Goal: Task Accomplishment & Management: Complete application form

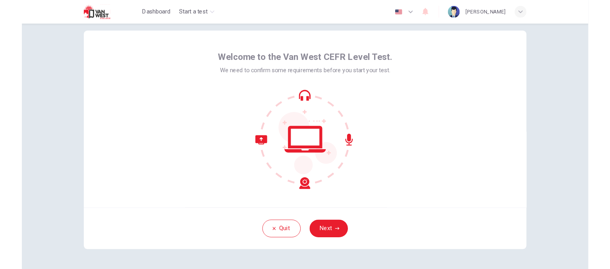
scroll to position [16, 0]
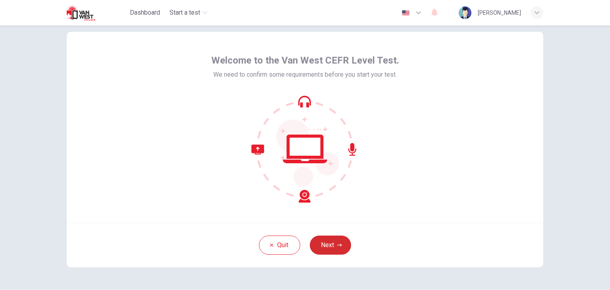
click at [329, 244] on button "Next" at bounding box center [330, 244] width 41 height 19
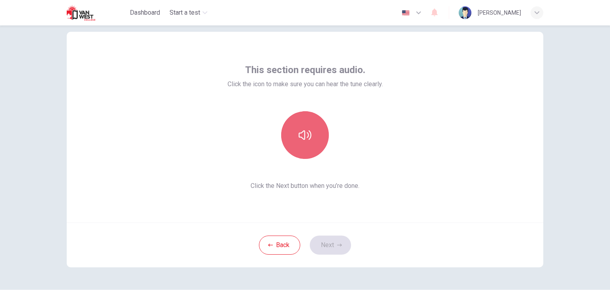
click at [311, 140] on button "button" at bounding box center [305, 135] width 48 height 48
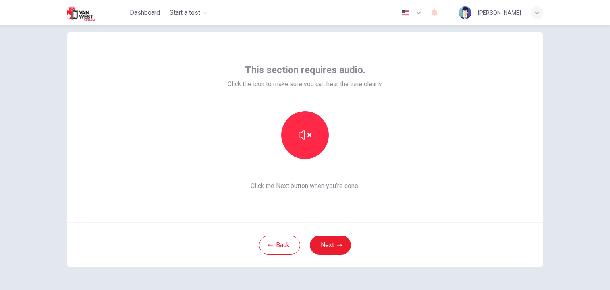
click at [425, 214] on div "This section requires audio. Click the icon to make sure you can hear the tune …" at bounding box center [305, 127] width 477 height 191
click at [332, 247] on button "Next" at bounding box center [330, 244] width 41 height 19
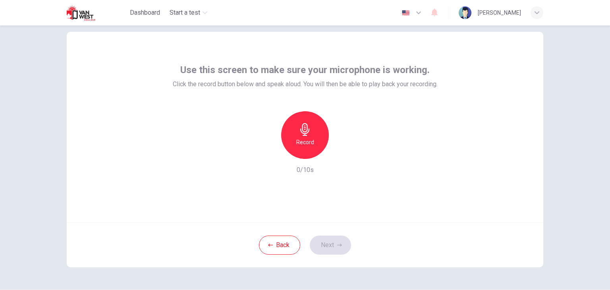
click at [305, 128] on icon "button" at bounding box center [304, 129] width 9 height 13
click at [308, 136] on div "Stop" at bounding box center [305, 135] width 48 height 48
click at [338, 152] on icon "button" at bounding box center [342, 153] width 8 height 8
click at [267, 154] on icon "button" at bounding box center [268, 152] width 7 height 7
click at [142, 147] on div "Use this screen to make sure your microphone is working. Click the record butto…" at bounding box center [305, 127] width 477 height 191
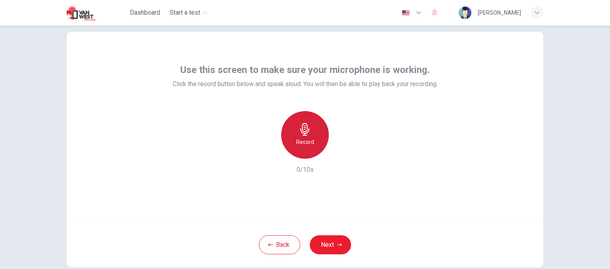
click at [300, 140] on h6 "Record" at bounding box center [305, 142] width 18 height 10
click at [300, 140] on h6 "Stop" at bounding box center [305, 142] width 12 height 10
click at [338, 154] on icon "button" at bounding box center [342, 153] width 8 height 8
click at [304, 139] on h6 "Record" at bounding box center [305, 142] width 18 height 10
click at [326, 169] on div "Stop 4/10s" at bounding box center [305, 143] width 265 height 64
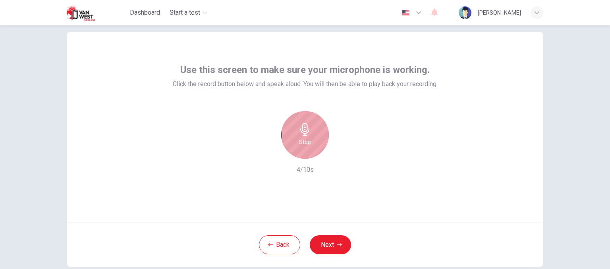
click at [307, 143] on h6 "Stop" at bounding box center [305, 142] width 12 height 10
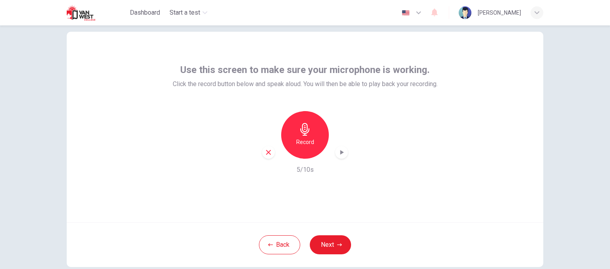
click at [334, 147] on div "Record" at bounding box center [305, 135] width 86 height 48
click at [338, 156] on div "button" at bounding box center [341, 152] width 13 height 13
click at [305, 146] on h6 "Record" at bounding box center [305, 142] width 18 height 10
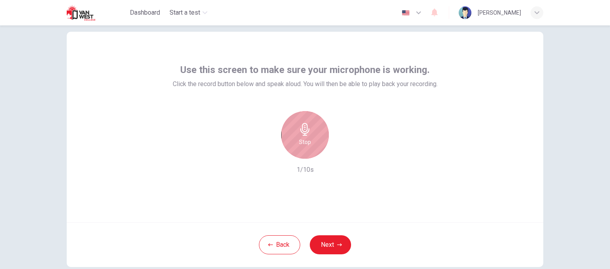
click at [305, 146] on h6 "Stop" at bounding box center [305, 142] width 12 height 10
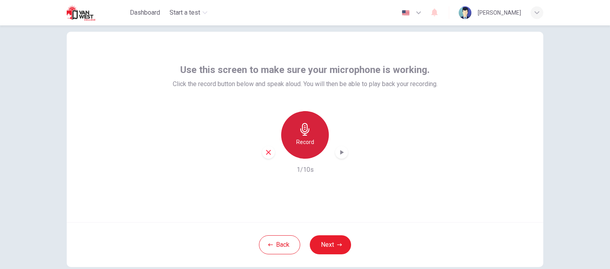
click at [305, 146] on h6 "Record" at bounding box center [305, 142] width 18 height 10
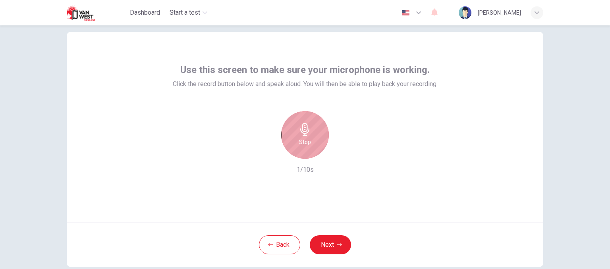
click at [307, 145] on h6 "Stop" at bounding box center [305, 142] width 12 height 10
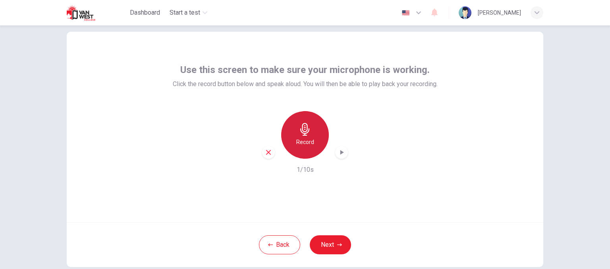
click at [307, 145] on h6 "Record" at bounding box center [305, 142] width 18 height 10
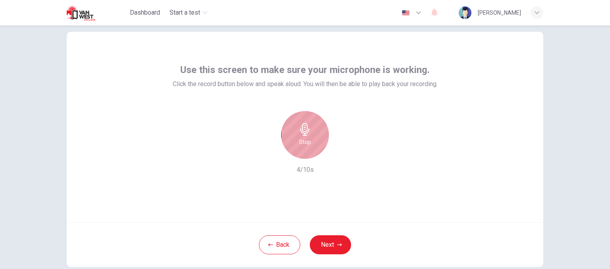
click at [307, 145] on h6 "Stop" at bounding box center [305, 142] width 12 height 10
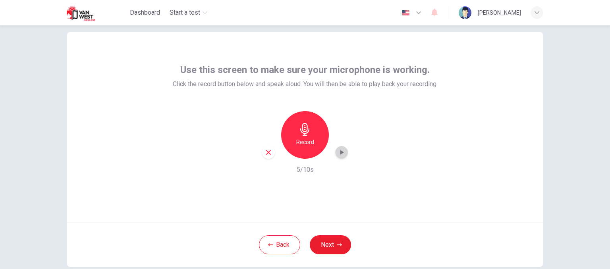
click at [340, 151] on icon "button" at bounding box center [342, 153] width 8 height 8
click at [534, 91] on div "Use this screen to make sure your microphone is working. Click the record butto…" at bounding box center [305, 127] width 477 height 191
click at [305, 149] on div "Record" at bounding box center [305, 135] width 48 height 48
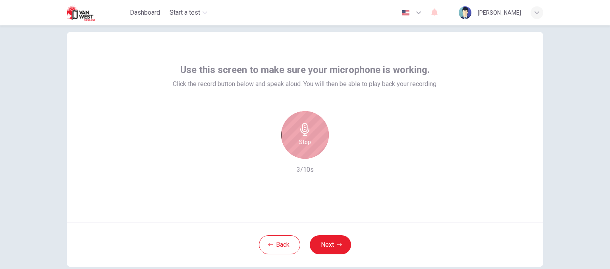
click at [305, 149] on div "Stop" at bounding box center [305, 135] width 48 height 48
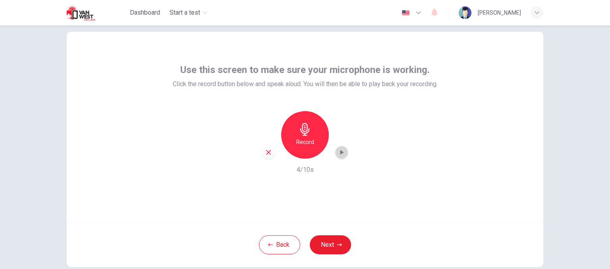
click at [338, 150] on icon "button" at bounding box center [342, 153] width 8 height 8
click at [266, 151] on icon "button" at bounding box center [268, 152] width 5 height 5
click at [303, 135] on icon "button" at bounding box center [304, 129] width 9 height 13
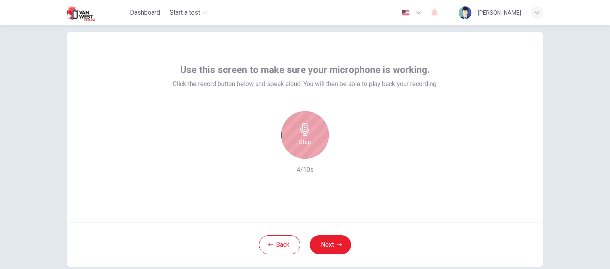
click at [303, 135] on icon "button" at bounding box center [304, 129] width 9 height 13
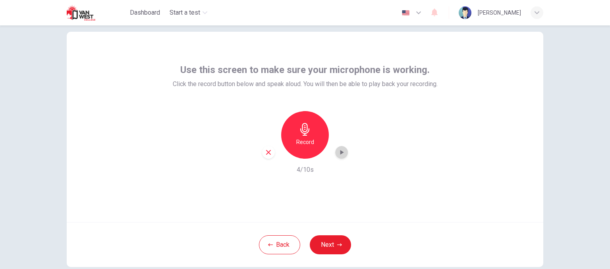
click at [340, 153] on icon "button" at bounding box center [342, 152] width 4 height 5
click at [301, 132] on icon "button" at bounding box center [304, 129] width 9 height 13
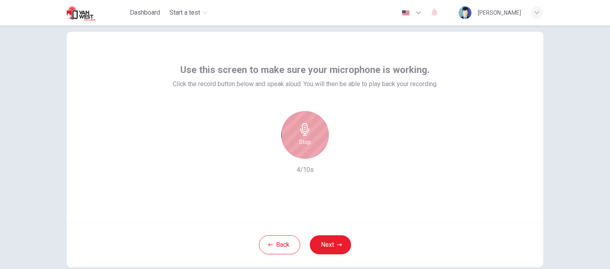
click at [309, 144] on div "Stop" at bounding box center [305, 135] width 48 height 48
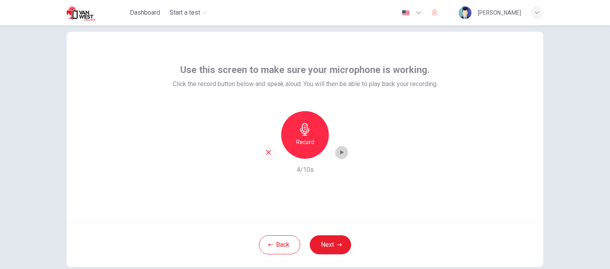
click at [341, 154] on icon "button" at bounding box center [342, 153] width 8 height 8
click at [270, 152] on div "button" at bounding box center [268, 152] width 13 height 13
click at [557, 102] on div "Use this screen to make sure your microphone is working. Click the record butto…" at bounding box center [305, 147] width 610 height 244
click at [293, 143] on div "Record" at bounding box center [305, 135] width 48 height 48
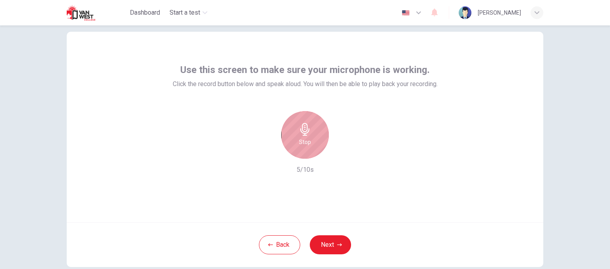
click at [293, 143] on div "Stop" at bounding box center [305, 135] width 48 height 48
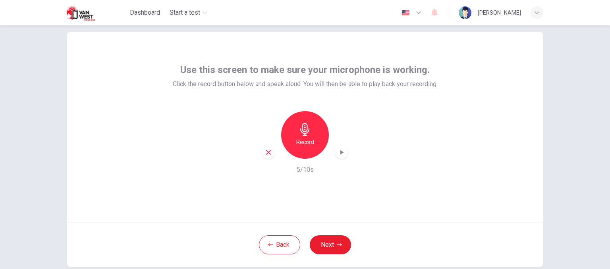
click at [342, 152] on icon "button" at bounding box center [342, 153] width 8 height 8
click at [265, 154] on icon "button" at bounding box center [268, 152] width 7 height 7
click at [302, 144] on h6 "Record" at bounding box center [305, 142] width 18 height 10
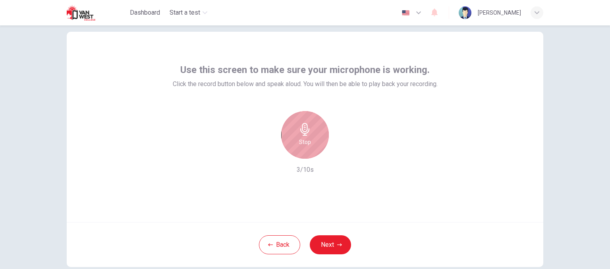
click at [302, 144] on h6 "Stop" at bounding box center [305, 142] width 12 height 10
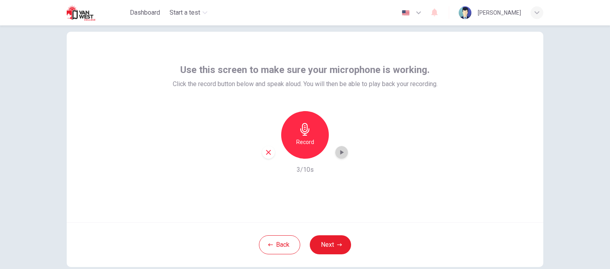
click at [342, 153] on icon "button" at bounding box center [342, 153] width 8 height 8
click at [328, 246] on button "Next" at bounding box center [330, 244] width 41 height 19
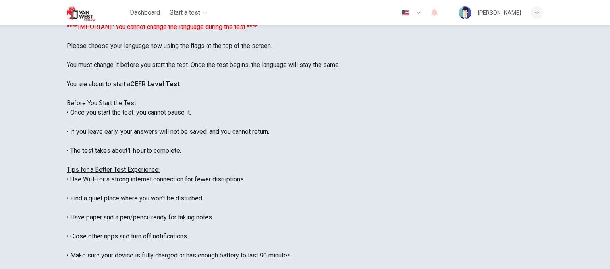
scroll to position [0, 0]
click at [421, 12] on icon "button" at bounding box center [418, 13] width 5 height 3
click at [418, 11] on div at bounding box center [305, 134] width 610 height 269
click at [418, 16] on button "button" at bounding box center [412, 13] width 29 height 16
drag, startPoint x: 417, startPoint y: 147, endPoint x: 426, endPoint y: 201, distance: 54.8
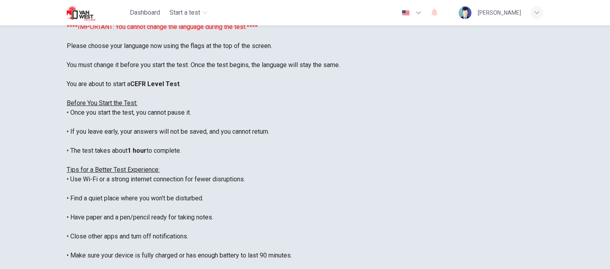
click at [489, 126] on div at bounding box center [305, 134] width 610 height 269
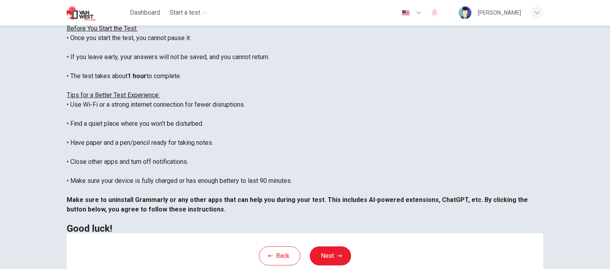
scroll to position [116, 0]
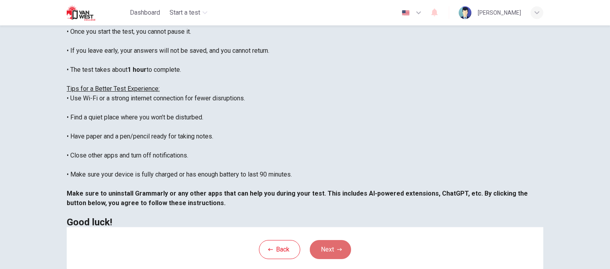
click at [340, 250] on button "Next" at bounding box center [330, 249] width 41 height 19
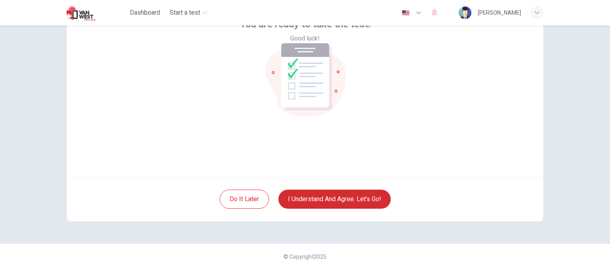
scroll to position [62, 0]
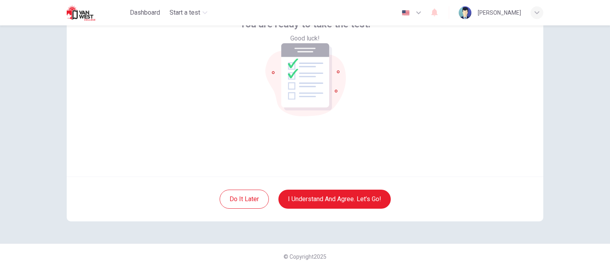
drag, startPoint x: 370, startPoint y: 144, endPoint x: 367, endPoint y: 120, distance: 24.4
click at [367, 120] on div "You are ready to take the test. Good luck!" at bounding box center [305, 81] width 477 height 191
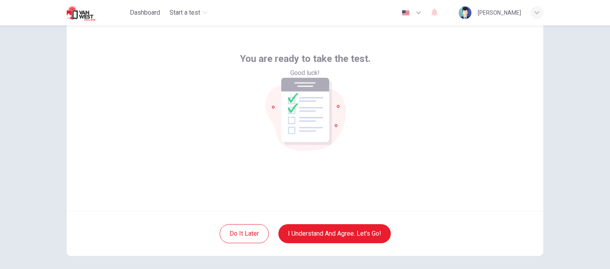
scroll to position [24, 0]
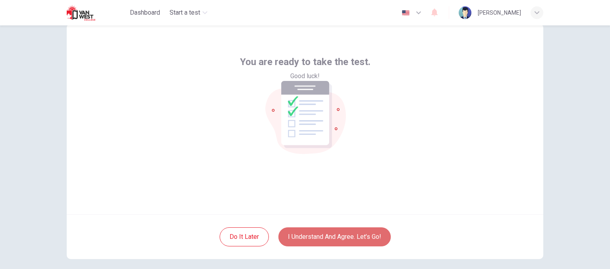
click at [360, 235] on button "I understand and agree. Let’s go!" at bounding box center [334, 237] width 112 height 19
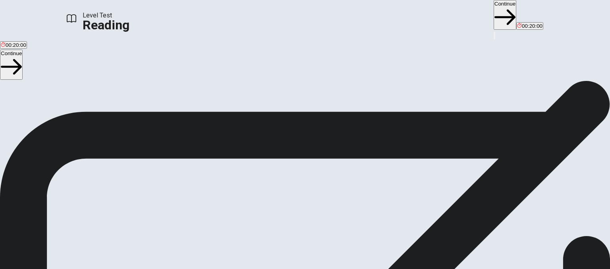
scroll to position [21, 0]
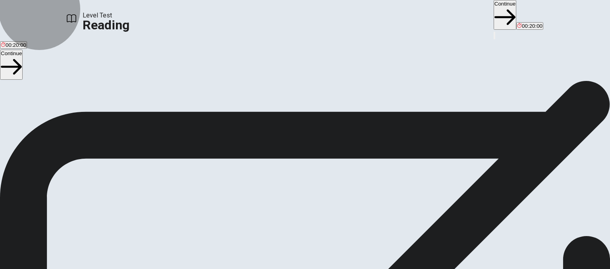
click at [494, 15] on icon "button" at bounding box center [504, 18] width 21 height 16
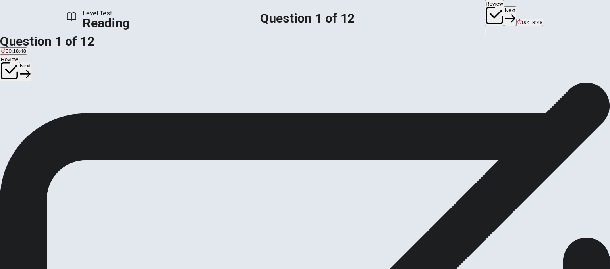
scroll to position [44, 0]
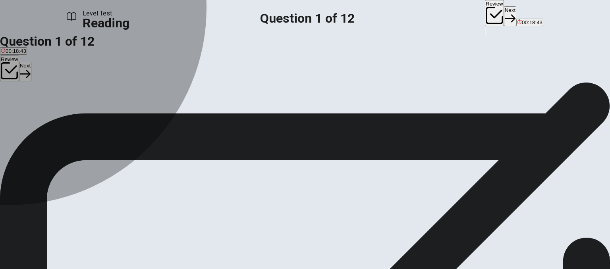
click at [85, 64] on div "B" at bounding box center [69, 61] width 31 height 6
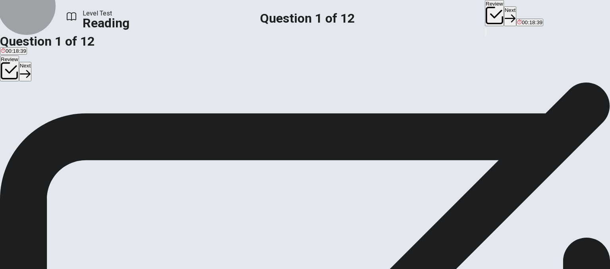
click at [505, 13] on icon "button" at bounding box center [510, 18] width 11 height 11
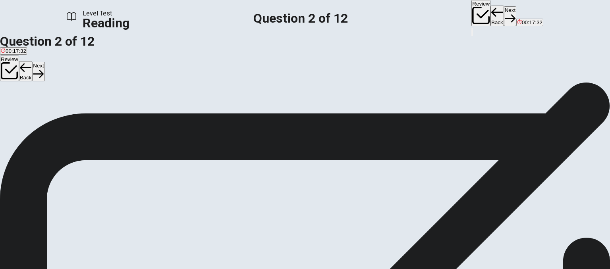
click at [59, 64] on div "D" at bounding box center [52, 61] width 13 height 6
click at [504, 15] on button "Next" at bounding box center [510, 15] width 12 height 19
click at [90, 81] on div "C" at bounding box center [98, 78] width 64 height 6
click at [504, 19] on button "Next" at bounding box center [510, 15] width 12 height 19
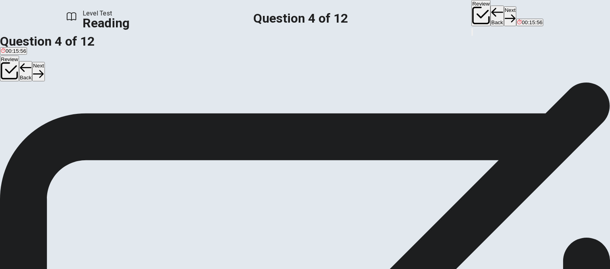
click at [152, 81] on div "D" at bounding box center [176, 78] width 48 height 6
click at [504, 16] on button "Next" at bounding box center [510, 15] width 12 height 19
click at [245, 81] on div "D" at bounding box center [283, 78] width 77 height 6
click at [504, 15] on button "Next" at bounding box center [510, 15] width 12 height 19
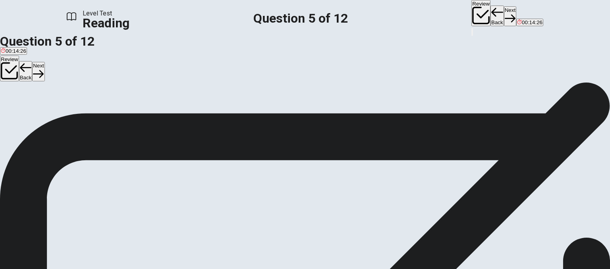
scroll to position [8, 0]
click at [96, 88] on button "C Making slippery." at bounding box center [104, 81] width 39 height 14
click at [504, 17] on button "Next" at bounding box center [510, 15] width 12 height 19
click at [172, 81] on div "C" at bounding box center [208, 78] width 72 height 6
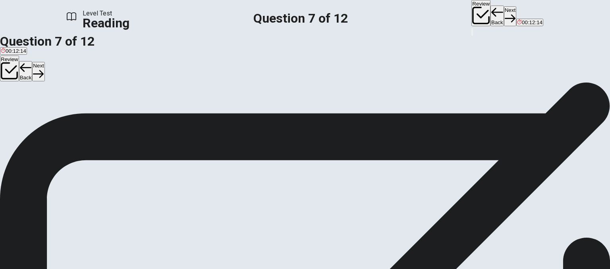
click at [504, 12] on button "Next" at bounding box center [510, 15] width 12 height 19
click at [85, 81] on div "A" at bounding box center [43, 78] width 85 height 6
click at [504, 14] on button "Next" at bounding box center [510, 15] width 12 height 19
click at [93, 100] on div "A" at bounding box center [70, 97] width 139 height 6
click at [504, 9] on button "Next" at bounding box center [510, 15] width 12 height 19
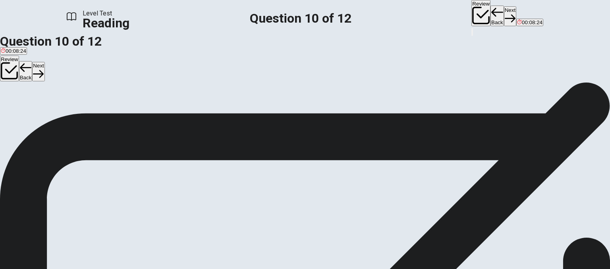
scroll to position [52, 0]
click at [223, 192] on input at bounding box center [188, 196] width 69 height 8
click at [504, 14] on button "Next" at bounding box center [510, 15] width 12 height 19
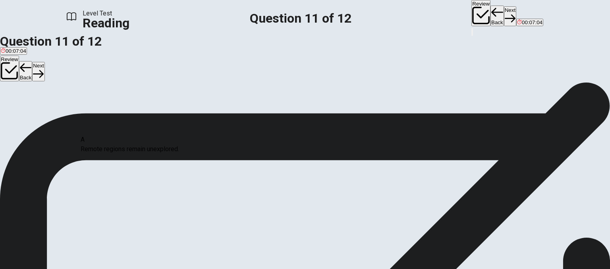
click at [504, 14] on button "Next" at bounding box center [510, 15] width 12 height 19
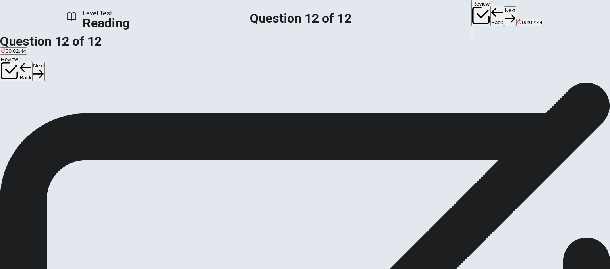
scroll to position [0, 0]
click at [504, 10] on button "Next" at bounding box center [510, 15] width 12 height 19
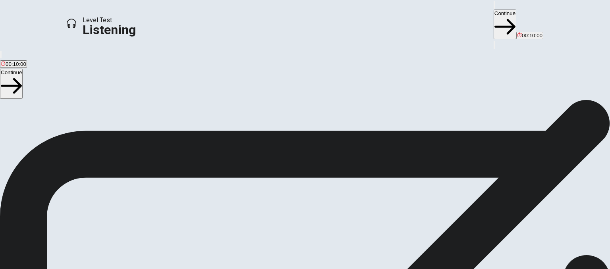
scroll to position [0, 0]
click at [494, 14] on button "Continue" at bounding box center [505, 25] width 23 height 30
click at [494, 9] on button "button" at bounding box center [495, 5] width 2 height 8
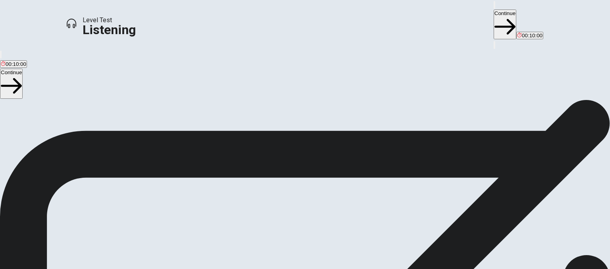
click at [585, 100] on div "Changing the Volume To change the volume: Move your mouse over the volume icon …" at bounding box center [305, 100] width 610 height 0
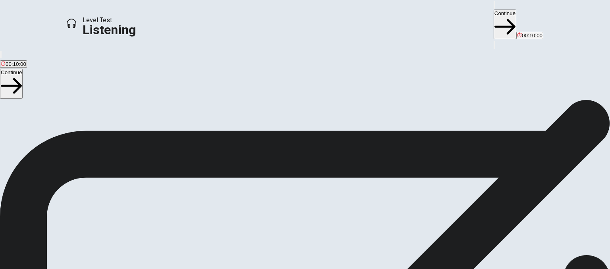
click at [494, 19] on icon "button" at bounding box center [504, 27] width 21 height 16
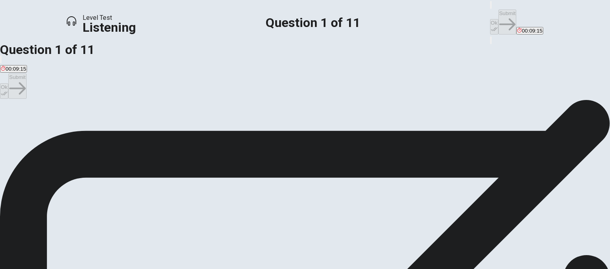
click at [95, 125] on div "A" at bounding box center [48, 123] width 94 height 6
click at [490, 19] on button "Ok" at bounding box center [494, 26] width 8 height 15
click at [498, 17] on button "Submit" at bounding box center [507, 22] width 18 height 25
click at [127, 125] on div "A" at bounding box center [64, 123] width 126 height 6
click at [490, 19] on button "Ok" at bounding box center [494, 26] width 8 height 15
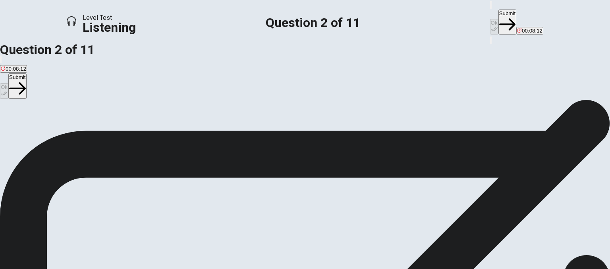
click at [498, 15] on button "Submit" at bounding box center [507, 22] width 18 height 25
click at [313, 125] on div "D" at bounding box center [373, 123] width 120 height 6
click at [197, 125] on div "C" at bounding box center [254, 123] width 115 height 6
click at [490, 19] on button "Ok" at bounding box center [494, 26] width 8 height 15
click at [498, 14] on button "Submit" at bounding box center [507, 22] width 18 height 25
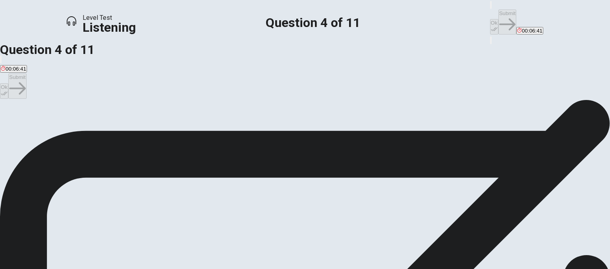
click at [82, 125] on div "A" at bounding box center [41, 123] width 81 height 6
click at [490, 19] on button "Ok" at bounding box center [494, 26] width 8 height 15
click at [498, 16] on button "Submit" at bounding box center [507, 22] width 18 height 25
click at [61, 125] on div "A" at bounding box center [31, 123] width 60 height 6
click at [490, 19] on button "Ok" at bounding box center [494, 26] width 8 height 15
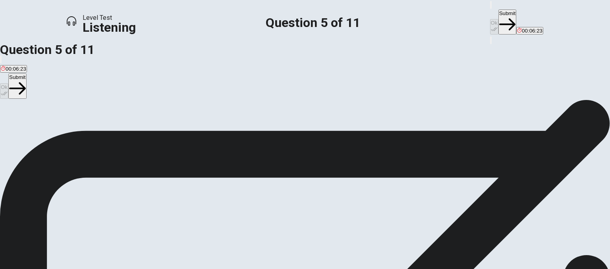
click at [498, 13] on button "Submit" at bounding box center [507, 22] width 18 height 25
click at [196, 125] on div "C" at bounding box center [262, 123] width 156 height 6
click at [490, 19] on button "Ok" at bounding box center [494, 26] width 8 height 15
click at [498, 13] on button "Submit" at bounding box center [507, 22] width 18 height 25
click at [20, 125] on div "A" at bounding box center [10, 123] width 19 height 6
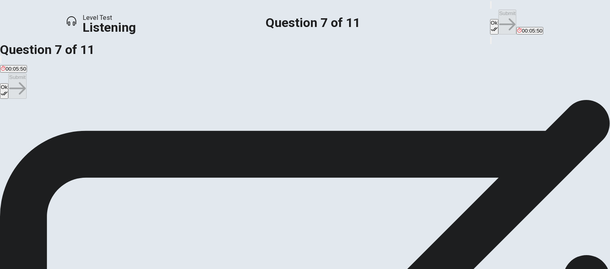
click at [490, 19] on button "Ok" at bounding box center [494, 26] width 8 height 15
click at [498, 15] on button "Submit" at bounding box center [507, 22] width 18 height 25
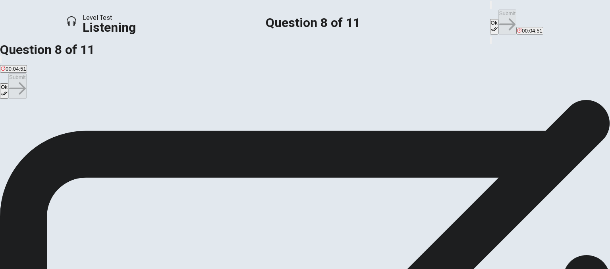
click at [490, 19] on button "Ok" at bounding box center [494, 26] width 8 height 15
click at [498, 15] on button "Submit" at bounding box center [507, 22] width 18 height 25
click at [203, 125] on div "C" at bounding box center [268, 123] width 130 height 6
click at [490, 19] on button "Ok" at bounding box center [494, 26] width 8 height 15
click at [498, 15] on button "Submit" at bounding box center [507, 22] width 18 height 25
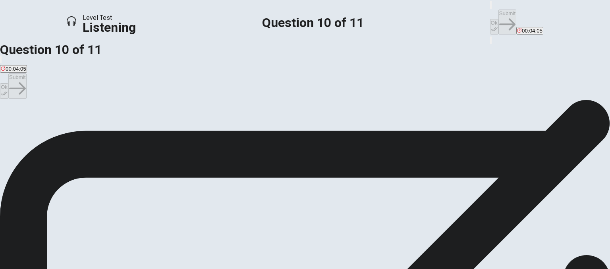
click at [194, 125] on div "C" at bounding box center [253, 123] width 121 height 6
click at [490, 19] on button "Ok" at bounding box center [494, 26] width 8 height 15
click at [498, 17] on button "Submit" at bounding box center [507, 22] width 18 height 25
click at [195, 125] on div "B" at bounding box center [155, 123] width 103 height 6
click at [491, 27] on icon "button" at bounding box center [494, 29] width 7 height 4
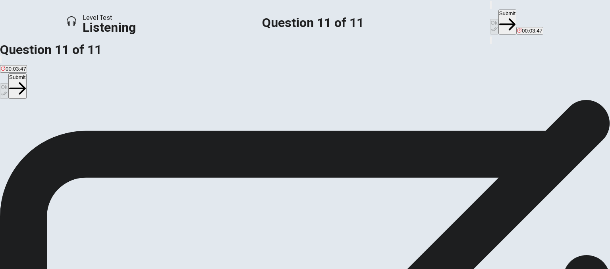
click at [498, 14] on button "Submit" at bounding box center [507, 22] width 18 height 25
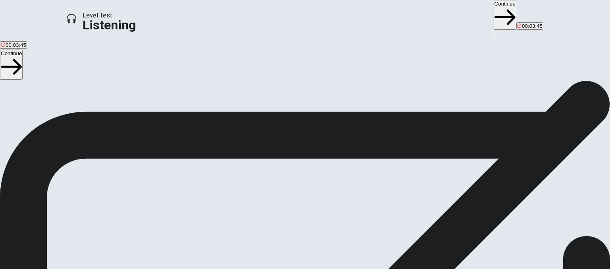
scroll to position [41, 0]
click at [494, 19] on button "Continue" at bounding box center [505, 15] width 23 height 30
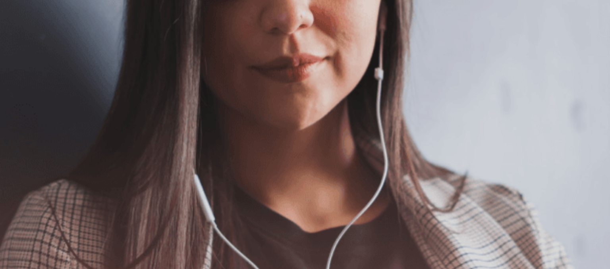
scroll to position [69, 0]
click at [521, 11] on button "Continue" at bounding box center [532, 25] width 23 height 30
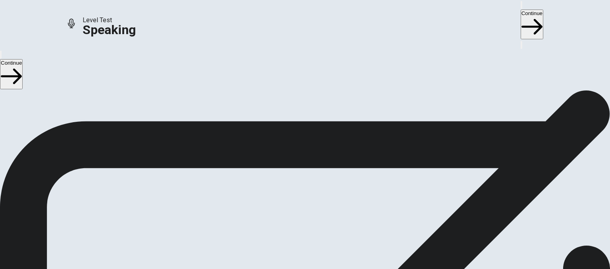
click at [319, 157] on div "Stop Recording" at bounding box center [305, 207] width 28 height 101
click at [317, 153] on icon at bounding box center [305, 165] width 24 height 24
click at [322, 184] on button "Record Again" at bounding box center [304, 198] width 33 height 39
click at [319, 240] on span "Stop Recording" at bounding box center [305, 248] width 28 height 17
click at [304, 186] on icon "Play Audio" at bounding box center [300, 191] width 8 height 10
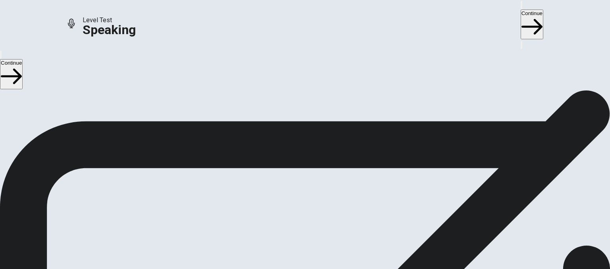
click at [521, 16] on button "Continue" at bounding box center [532, 25] width 23 height 30
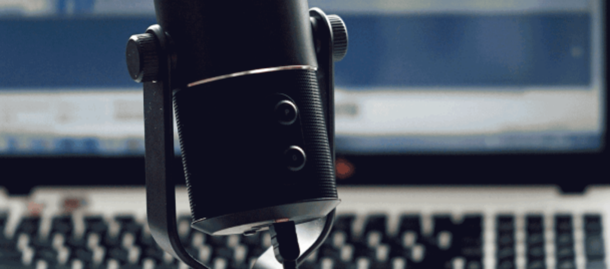
scroll to position [96, 0]
click at [521, 14] on button "Continue" at bounding box center [532, 25] width 23 height 30
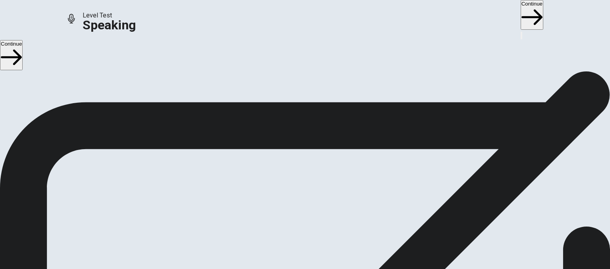
scroll to position [20, 0]
click at [521, 14] on button "Continue" at bounding box center [532, 15] width 23 height 30
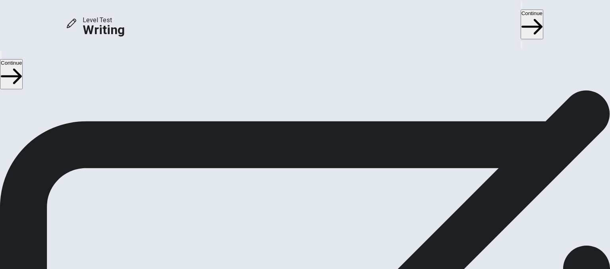
click at [521, 12] on button "Continue" at bounding box center [532, 25] width 23 height 30
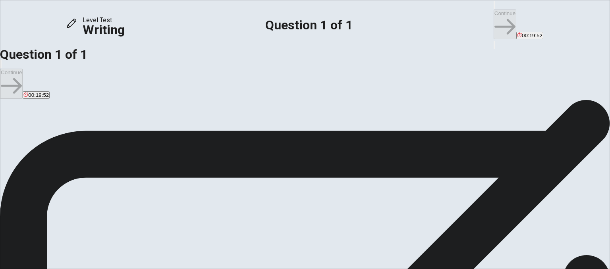
type textarea "y"
type textarea "i"
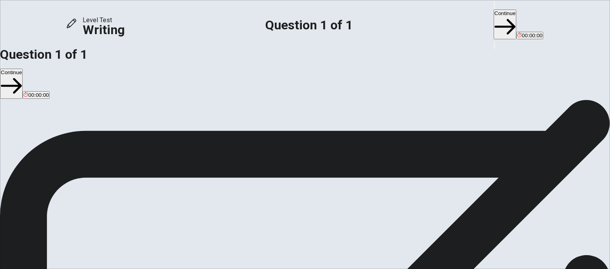
type textarea "I think students should have a limited amount of homework each week. I guess ma…"
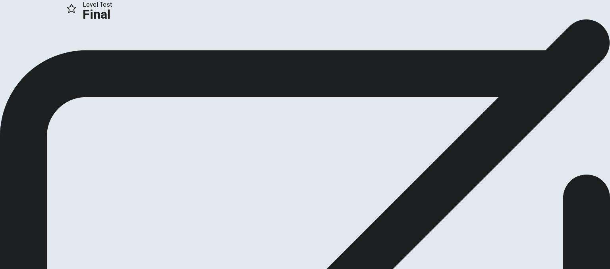
click at [32, 55] on button "Continue" at bounding box center [16, 49] width 32 height 11
